Goal: Task Accomplishment & Management: Use online tool/utility

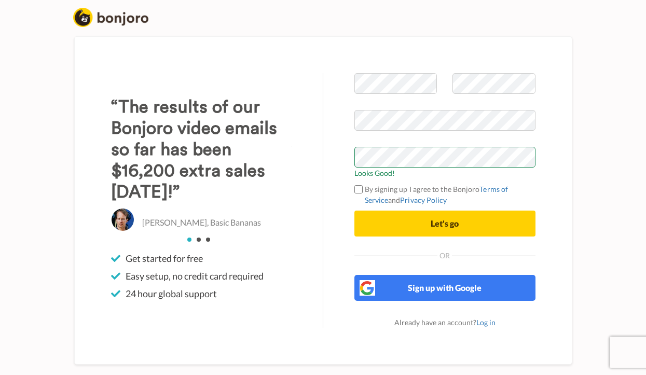
click at [554, 177] on div "Welcome to Bonjoro Looks Good! By signing up I agree to the Bonjoro Terms of Se…" at bounding box center [444, 200] width 243 height 255
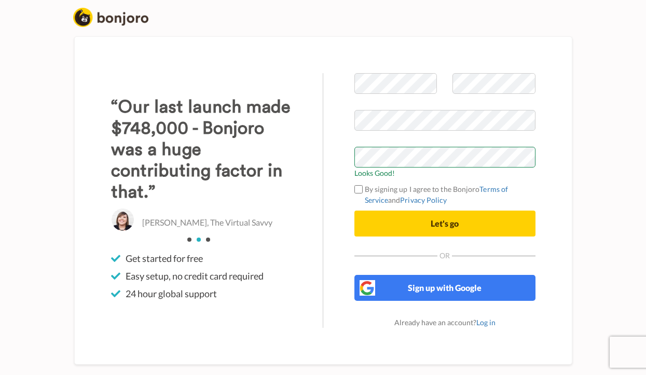
click at [448, 224] on span "Let's go" at bounding box center [445, 223] width 28 height 10
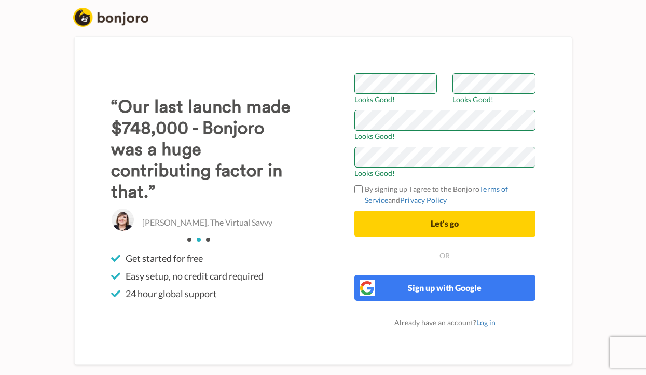
click at [542, 184] on div "Welcome to Bonjoro Looks Good! Looks Good! Looks Good! Looks Good! By signing u…" at bounding box center [444, 200] width 243 height 255
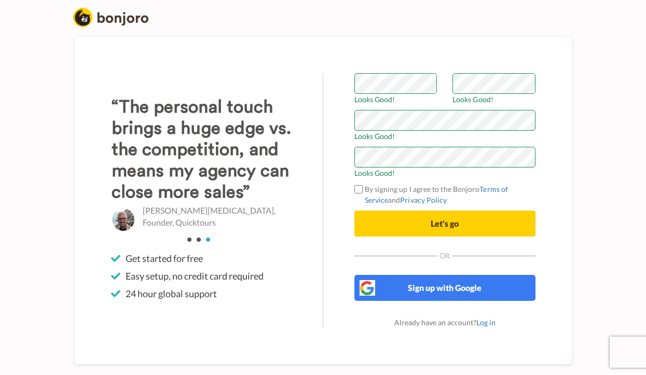
click at [445, 222] on span "Let's go" at bounding box center [445, 223] width 28 height 10
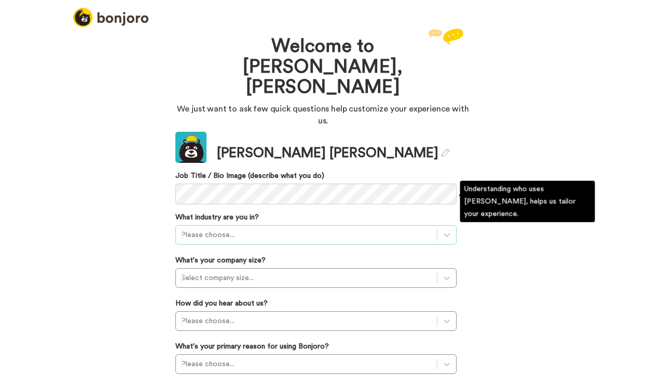
click at [216, 230] on div "Please choose..." at bounding box center [306, 235] width 251 height 10
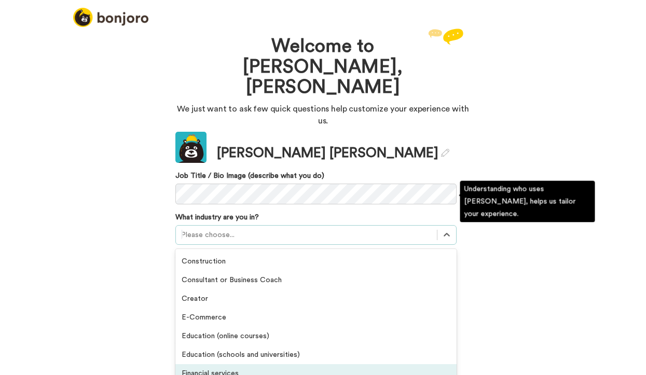
scroll to position [52, 0]
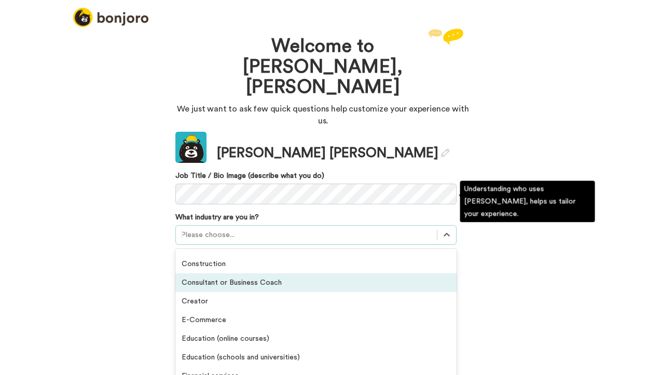
click at [217, 273] on div "Consultant or Business Coach" at bounding box center [315, 282] width 281 height 19
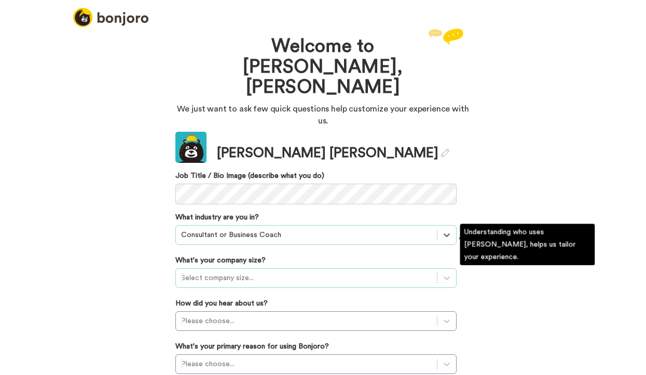
click at [234, 273] on div "Select company size..." at bounding box center [306, 278] width 251 height 10
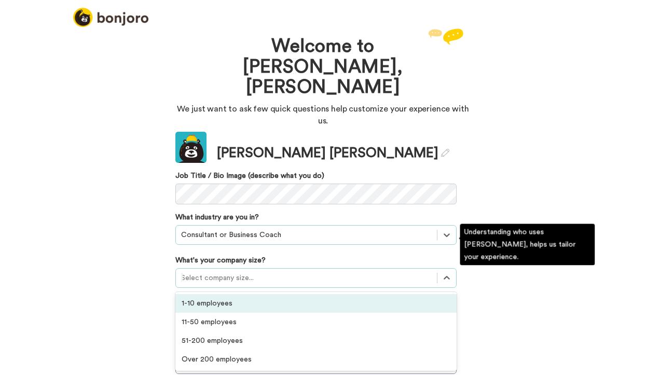
click at [217, 294] on div "1-10 employees" at bounding box center [315, 303] width 281 height 19
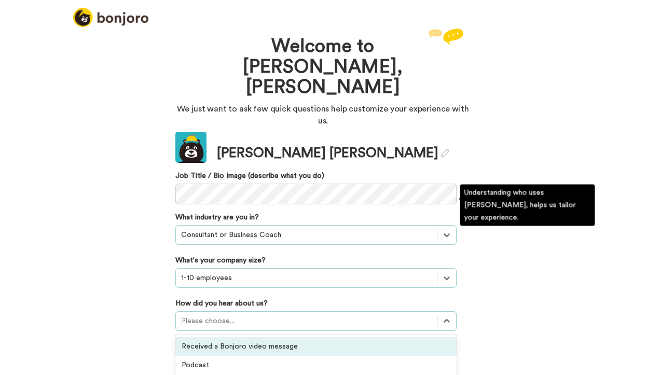
scroll to position [82, 0]
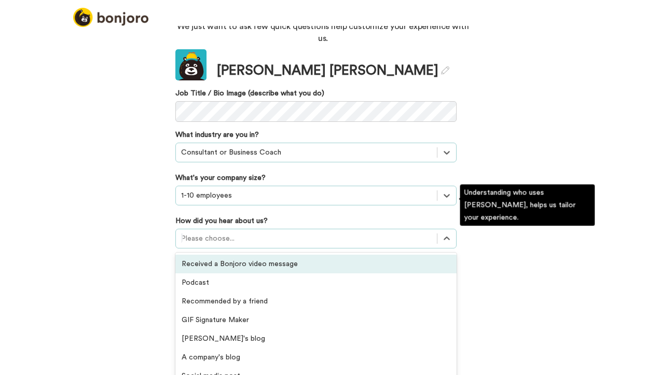
click at [226, 249] on div "option Received a Bonjoro video message focused, 1 of 20. 20 results available.…" at bounding box center [315, 239] width 281 height 20
click at [250, 255] on div "Received a Bonjoro video message" at bounding box center [315, 264] width 281 height 19
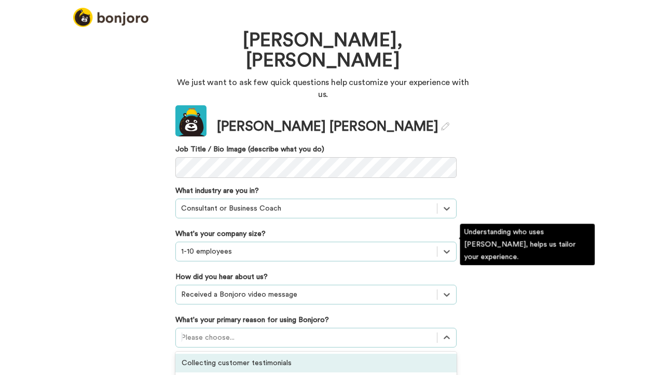
scroll to position [86, 0]
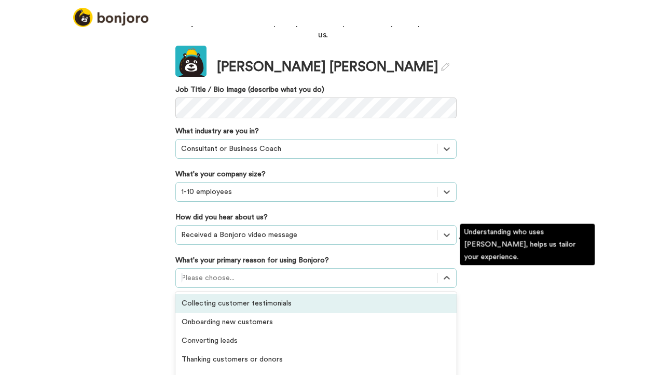
click at [224, 288] on div "option Collecting customer testimonials focused, 1 of 6. 6 results available. U…" at bounding box center [315, 278] width 281 height 20
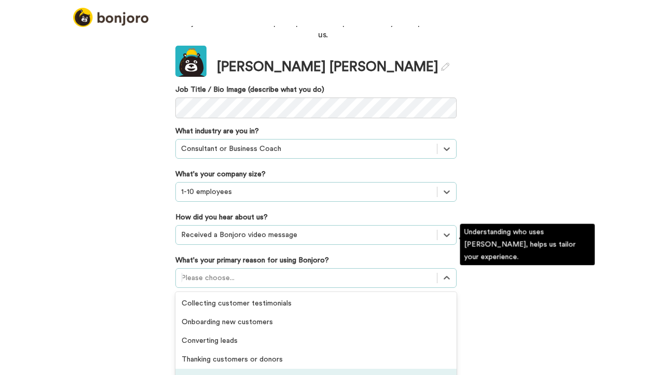
click at [225, 369] on div "Retaining existing customers" at bounding box center [315, 378] width 281 height 19
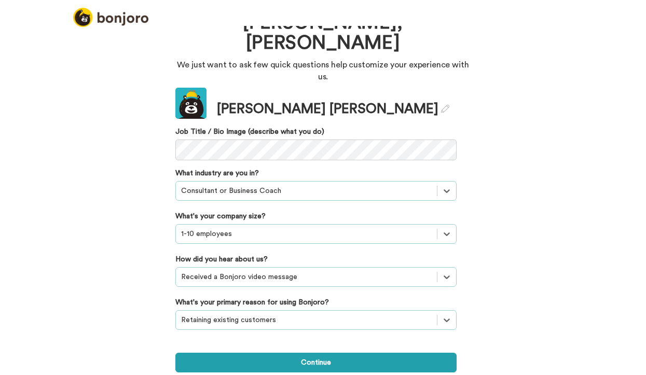
scroll to position [11, 0]
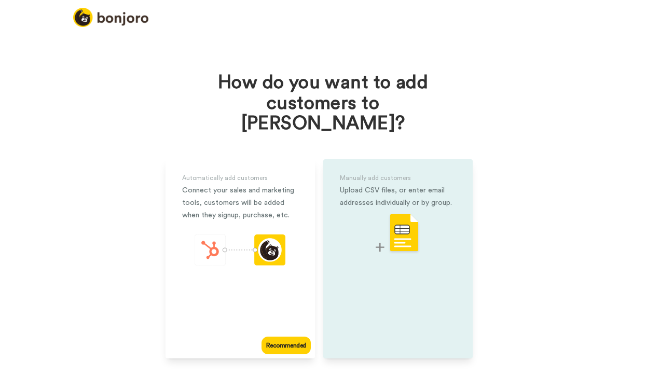
click at [407, 215] on img at bounding box center [398, 233] width 45 height 41
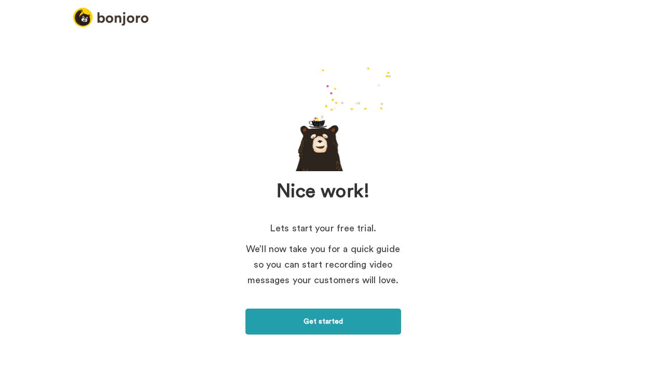
click at [322, 320] on link "Get started" at bounding box center [323, 322] width 156 height 26
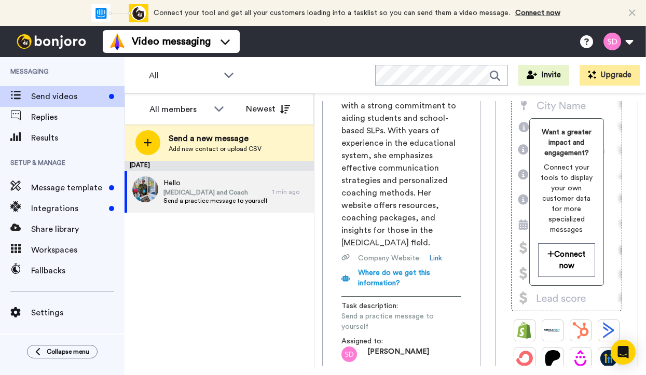
scroll to position [136, 0]
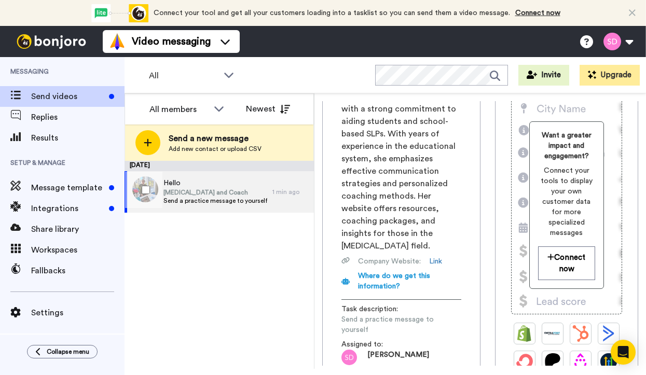
click at [213, 193] on span "[MEDICAL_DATA] and Coach" at bounding box center [215, 192] width 104 height 8
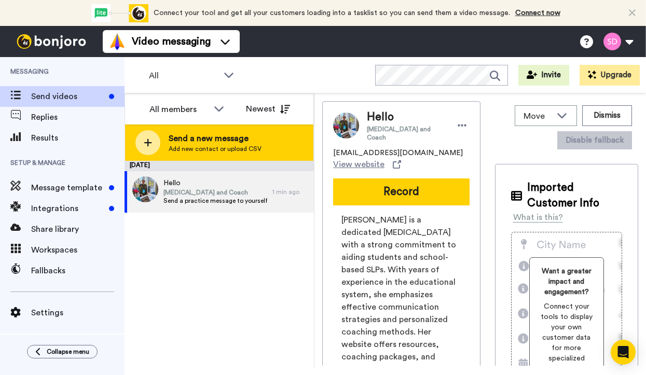
click at [210, 141] on span "Send a new message" at bounding box center [215, 138] width 93 height 12
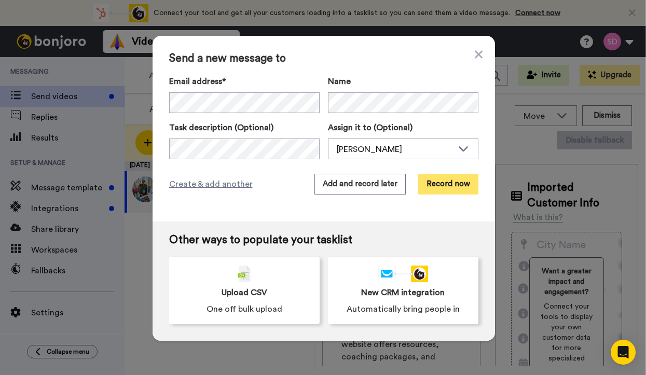
click at [443, 183] on button "Record now" at bounding box center [448, 184] width 60 height 21
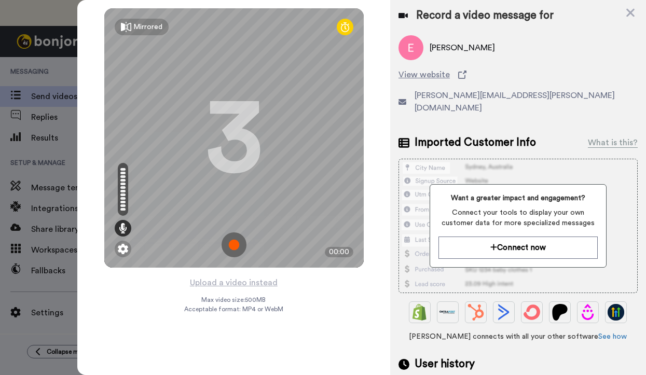
click at [234, 243] on img at bounding box center [234, 244] width 25 height 25
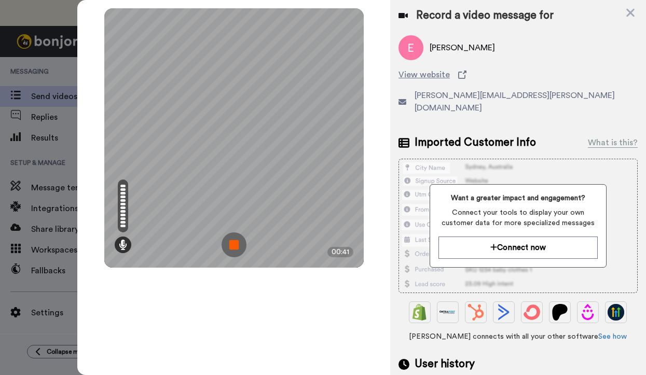
click at [234, 243] on img at bounding box center [234, 244] width 25 height 25
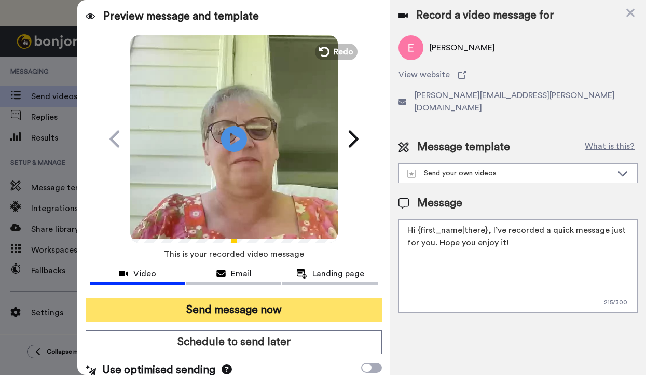
click at [247, 310] on button "Send message now" at bounding box center [234, 310] width 296 height 24
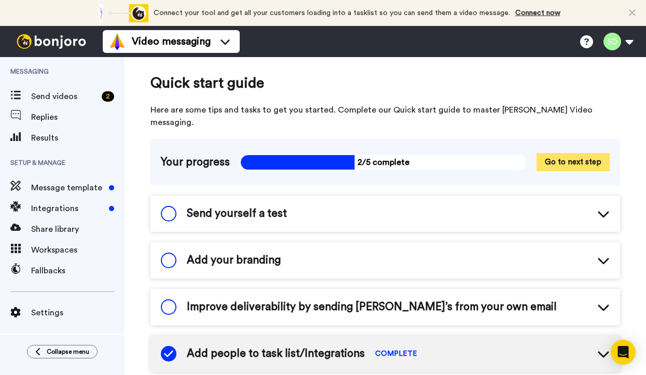
click at [579, 153] on button "Go to next step" at bounding box center [572, 162] width 73 height 18
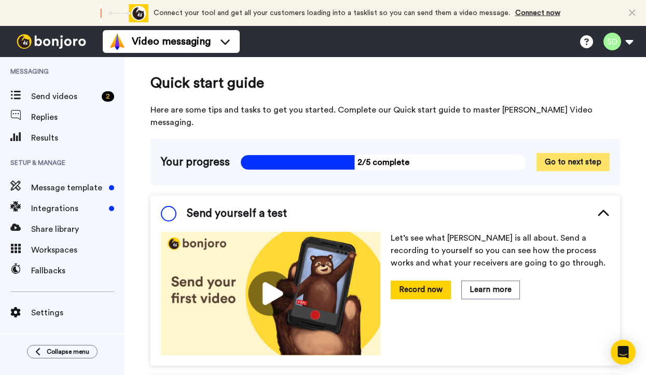
click at [566, 153] on button "Go to next step" at bounding box center [572, 162] width 73 height 18
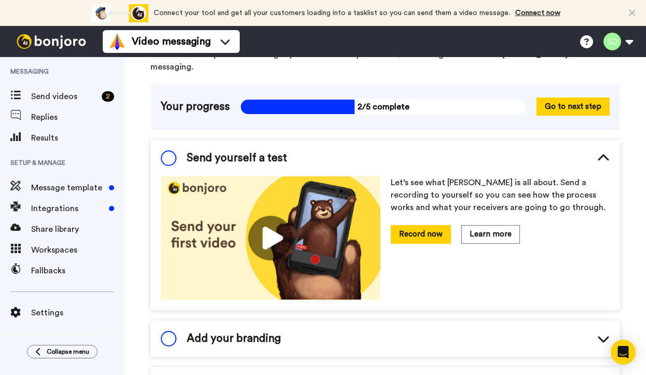
click at [168, 150] on span at bounding box center [169, 158] width 16 height 16
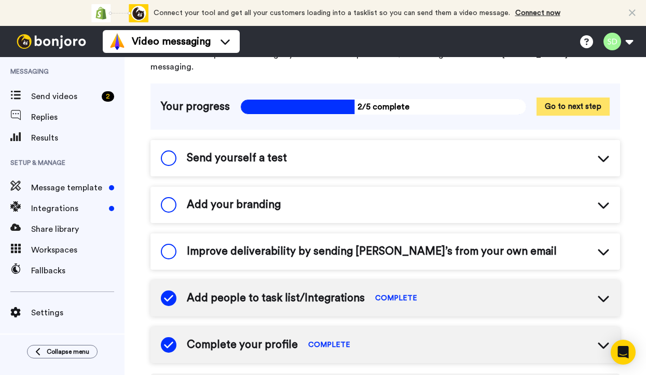
click at [573, 98] on button "Go to next step" at bounding box center [572, 107] width 73 height 18
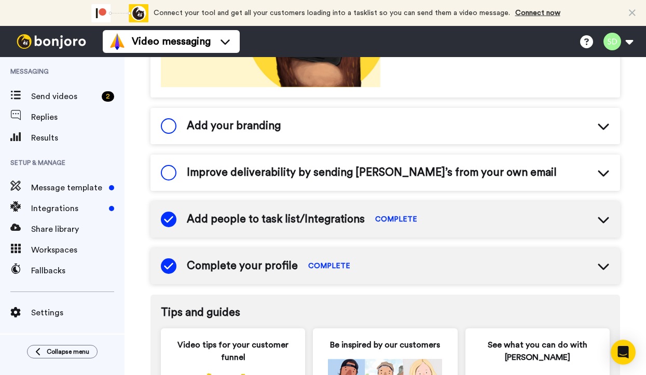
scroll to position [260, 0]
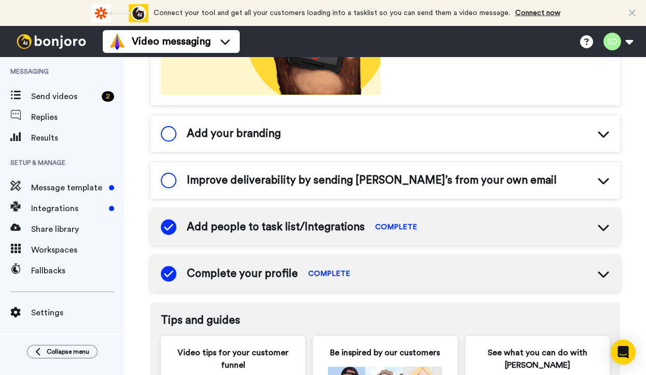
click at [168, 173] on span at bounding box center [169, 181] width 16 height 16
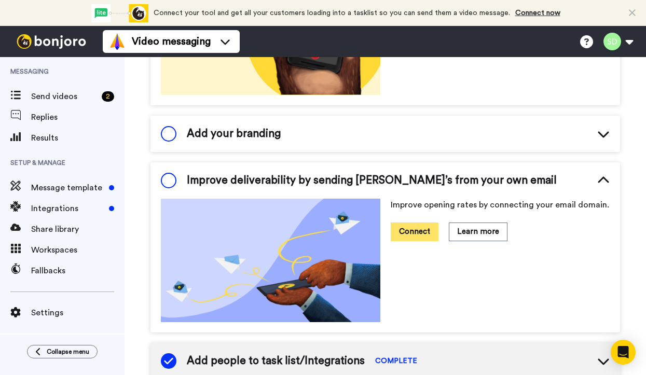
click at [418, 223] on button "Connect" at bounding box center [415, 232] width 48 height 18
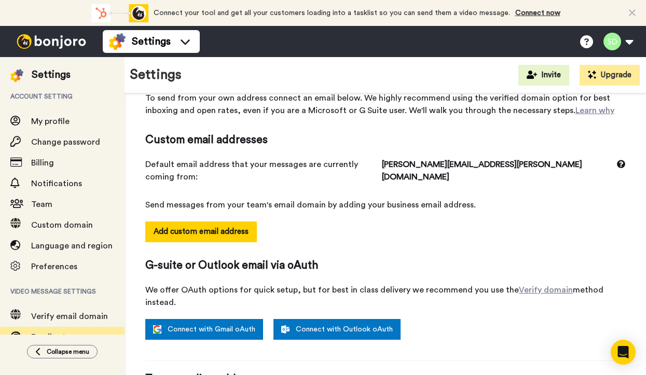
scroll to position [57, 0]
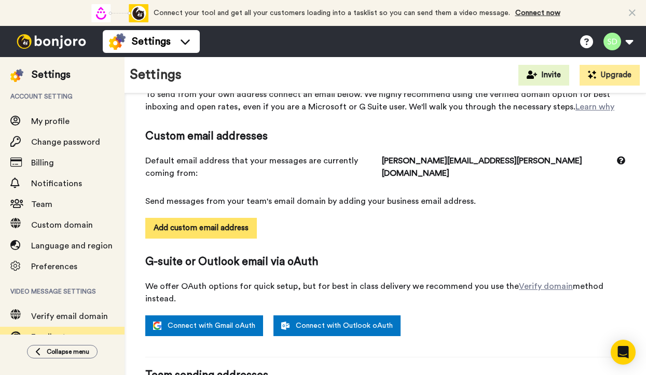
click at [228, 218] on button "Add custom email address" at bounding box center [201, 228] width 112 height 21
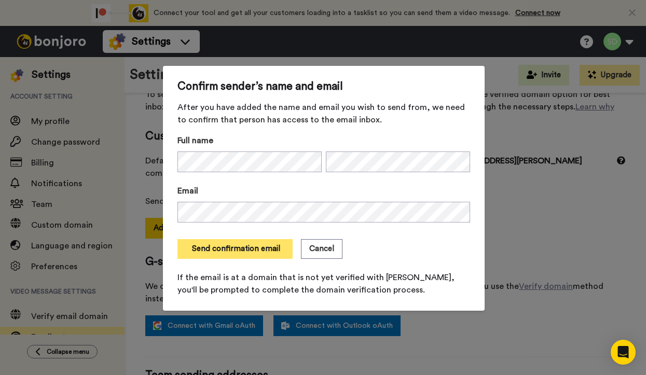
click at [245, 249] on button "Send confirmation email" at bounding box center [234, 249] width 115 height 20
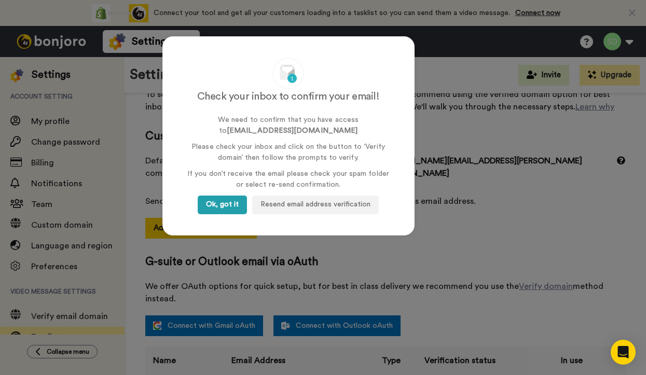
click at [210, 204] on button "Ok, got it" at bounding box center [222, 205] width 49 height 19
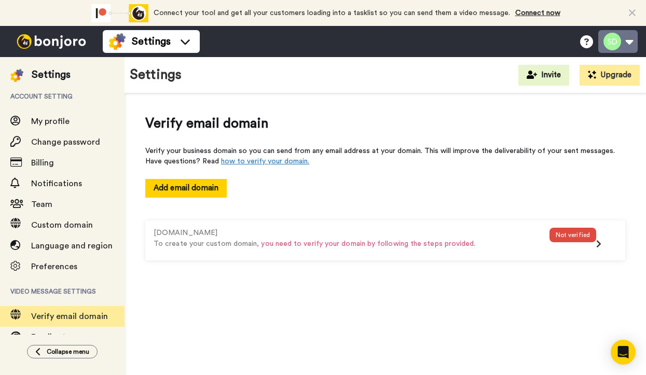
click at [629, 39] on button at bounding box center [617, 41] width 39 height 23
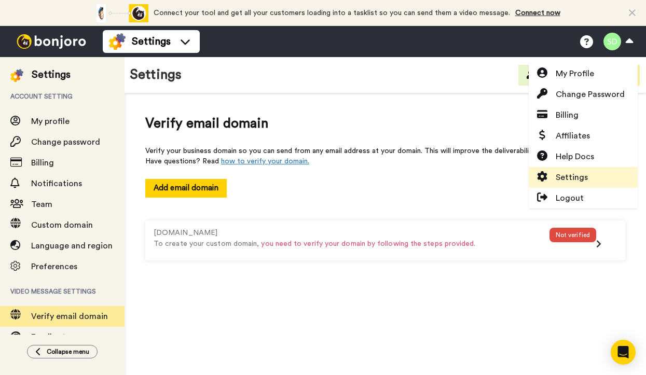
click at [565, 174] on span "Settings" at bounding box center [572, 177] width 32 height 12
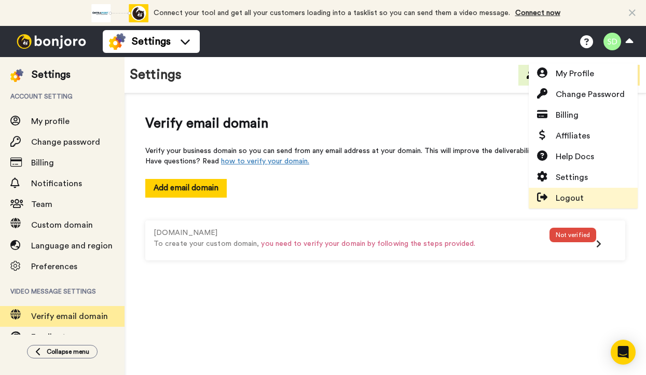
click at [569, 197] on span "Logout" at bounding box center [570, 198] width 28 height 12
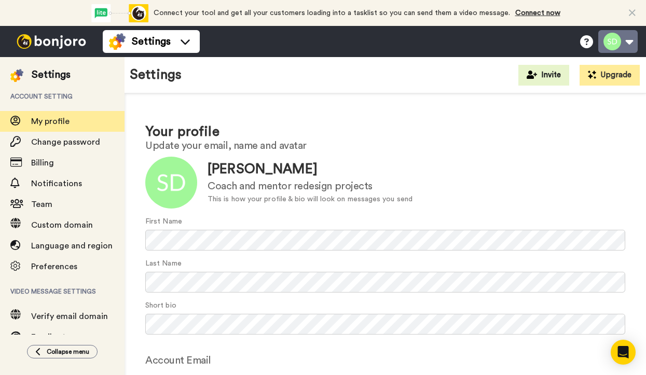
click at [630, 40] on button at bounding box center [617, 41] width 39 height 23
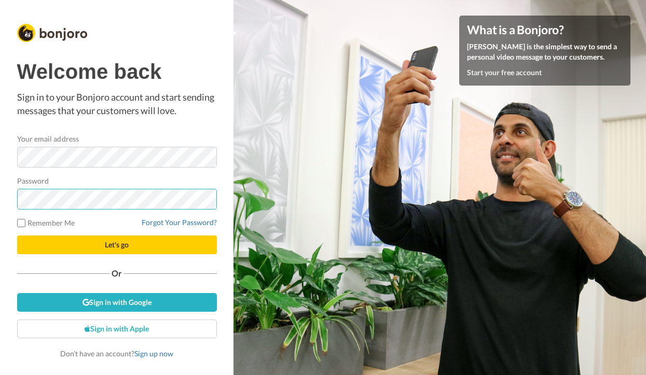
click at [117, 244] on button "Let's go" at bounding box center [117, 245] width 200 height 19
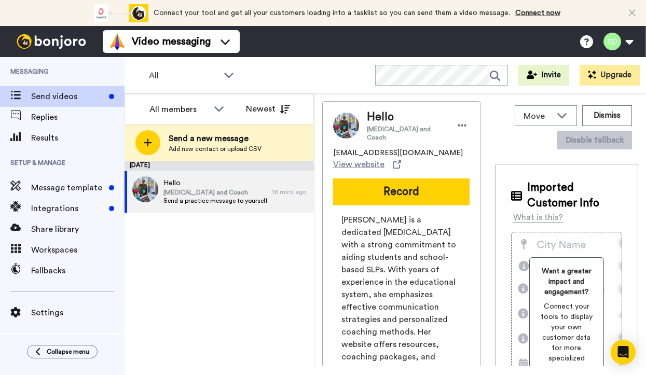
click at [63, 96] on span "Send videos" at bounding box center [68, 96] width 74 height 12
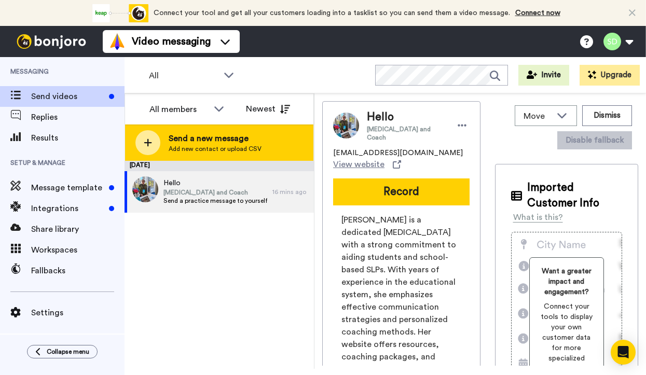
click at [222, 136] on span "Send a new message" at bounding box center [215, 138] width 93 height 12
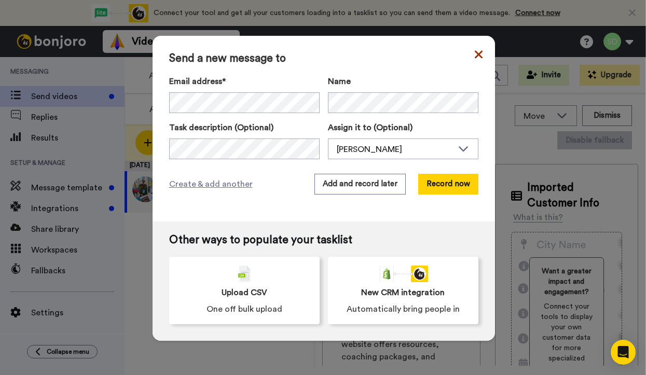
click at [475, 52] on icon at bounding box center [479, 54] width 8 height 12
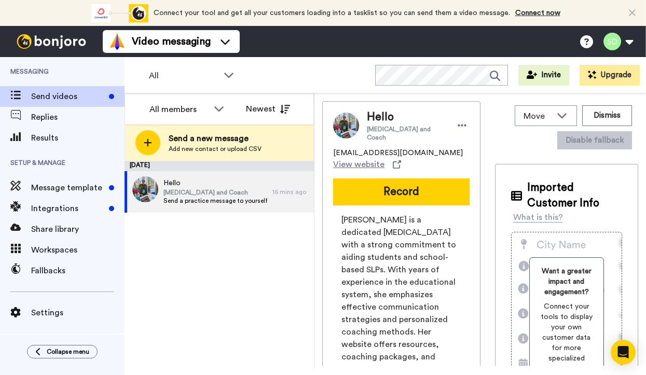
click at [633, 11] on icon at bounding box center [632, 13] width 7 height 10
